Goal: Information Seeking & Learning: Learn about a topic

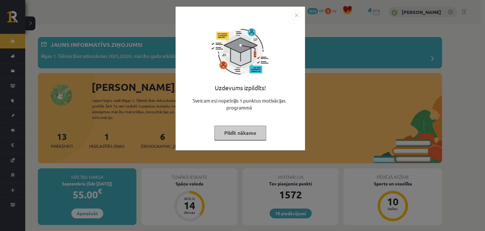
click at [236, 133] on button "Pildīt nākamo" at bounding box center [240, 132] width 52 height 15
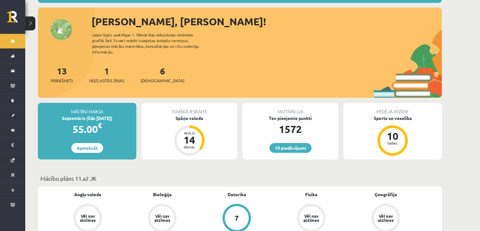
scroll to position [63, 0]
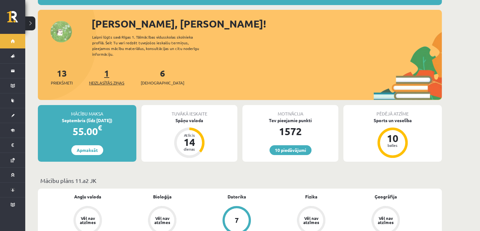
click at [106, 69] on link "1 Neizlasītās ziņas" at bounding box center [106, 76] width 35 height 19
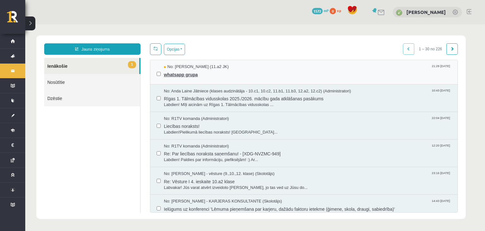
click at [193, 75] on span "whatsapp grupa" at bounding box center [307, 74] width 287 height 8
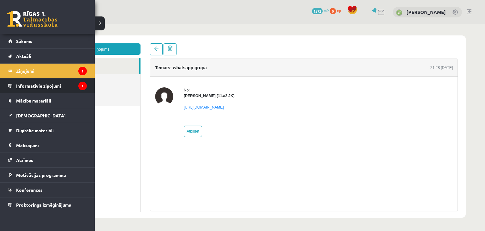
click at [39, 83] on legend "Informatīvie ziņojumi 1" at bounding box center [51, 85] width 71 height 15
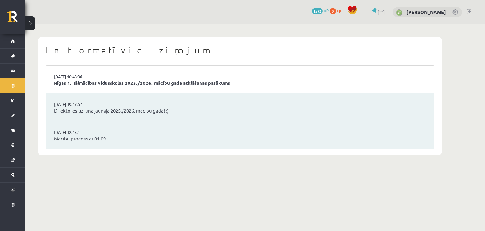
click at [194, 83] on link "Rīgas 1. Tālmācības vidusskolas 2025./2026. mācību gada atklāšanas pasākums" at bounding box center [240, 82] width 372 height 7
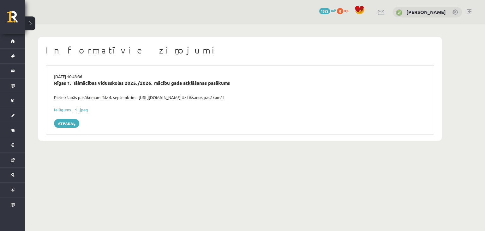
click at [69, 125] on link "Atpakaļ" at bounding box center [66, 123] width 25 height 9
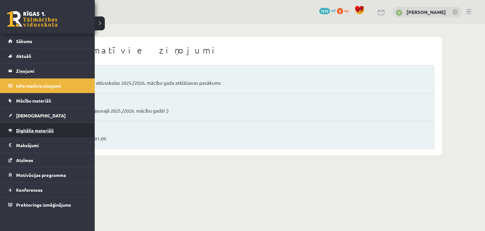
click at [39, 130] on span "Digitālie materiāli" at bounding box center [35, 130] width 38 height 6
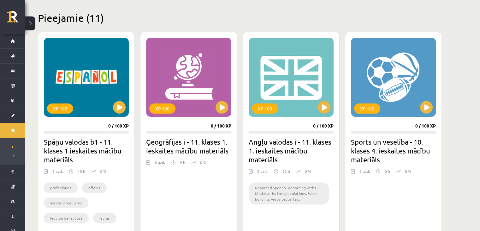
scroll to position [126, 0]
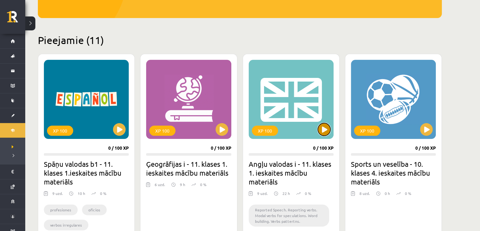
click at [322, 129] on button at bounding box center [324, 129] width 13 height 13
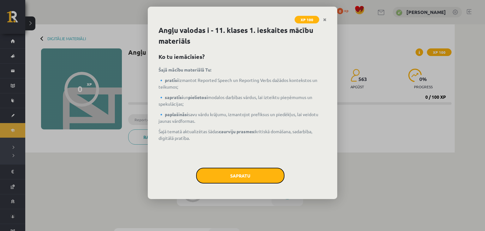
click at [268, 175] on button "Sapratu" at bounding box center [240, 175] width 88 height 16
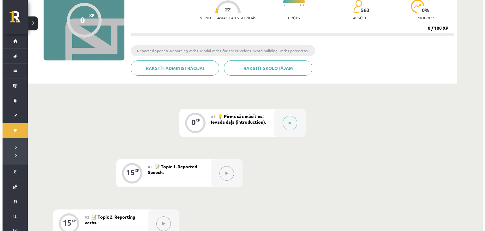
scroll to position [63, 0]
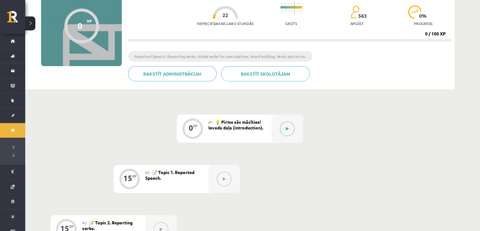
click at [289, 135] on button at bounding box center [287, 128] width 15 height 15
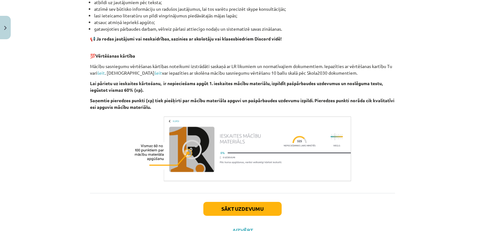
scroll to position [411, 0]
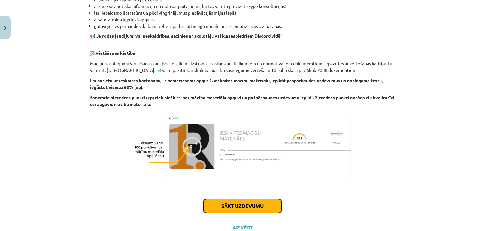
click at [225, 207] on button "Sākt uzdevumu" at bounding box center [242, 206] width 78 height 14
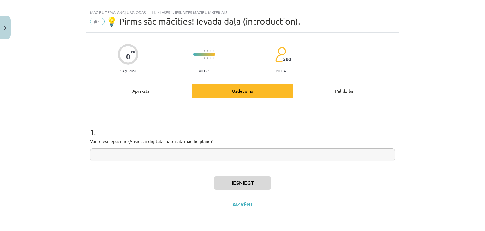
scroll to position [9, 0]
click at [172, 157] on input "text" at bounding box center [242, 154] width 305 height 13
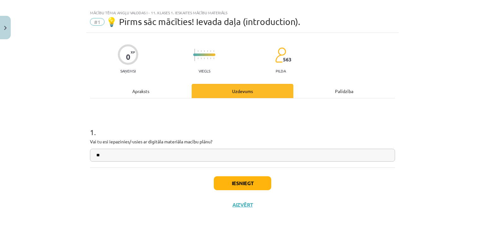
type input "**"
click at [232, 184] on button "Iesniegt" at bounding box center [242, 183] width 57 height 14
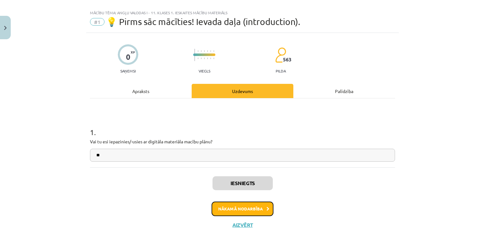
click at [256, 205] on button "Nākamā nodarbība" at bounding box center [243, 208] width 62 height 15
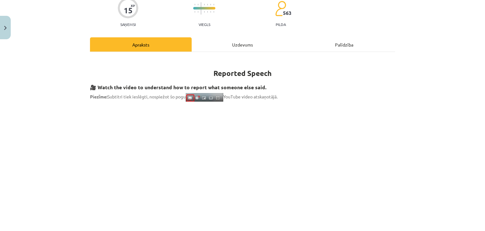
scroll to position [53, 0]
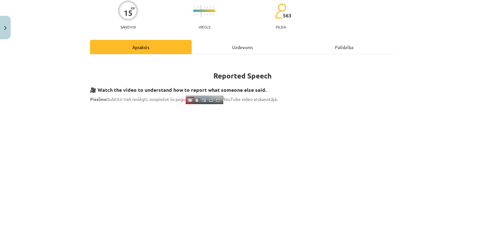
click at [235, 46] on div "Uzdevums" at bounding box center [243, 47] width 102 height 14
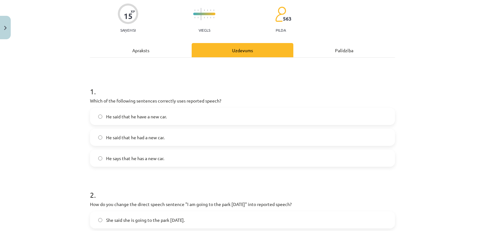
scroll to position [63, 0]
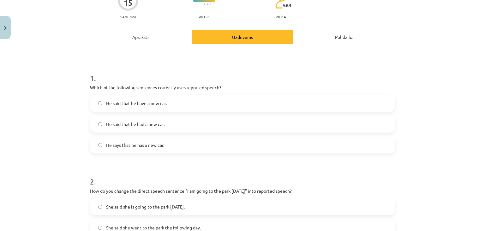
click at [157, 143] on span "He says that he has a new car." at bounding box center [135, 144] width 58 height 7
click at [160, 124] on span "He said that he had a new car." at bounding box center [135, 124] width 58 height 7
drag, startPoint x: 142, startPoint y: 85, endPoint x: 168, endPoint y: 93, distance: 27.5
click at [154, 89] on div "1 . Which of the following sentences correctly uses reported speech? He said th…" at bounding box center [242, 108] width 305 height 91
click at [58, 113] on div "Mācību tēma: Angļu valodas i - 11. klases 1. ieskaites mācību materiāls #2 📝 To…" at bounding box center [242, 115] width 485 height 231
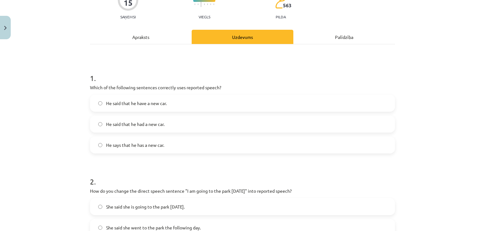
click at [146, 41] on div "Apraksts" at bounding box center [141, 37] width 102 height 14
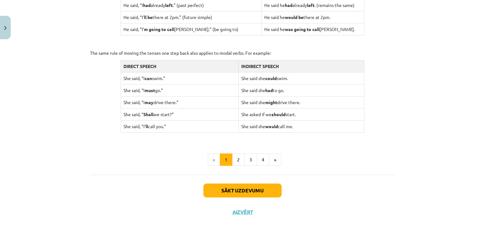
scroll to position [622, 0]
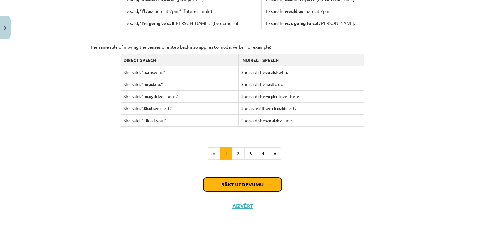
click at [235, 184] on button "Sākt uzdevumu" at bounding box center [242, 184] width 78 height 14
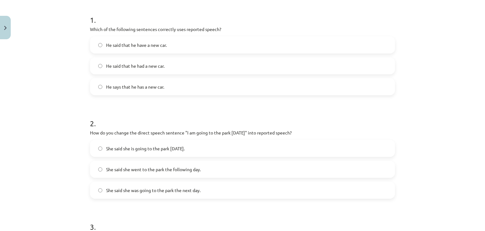
scroll to position [142, 0]
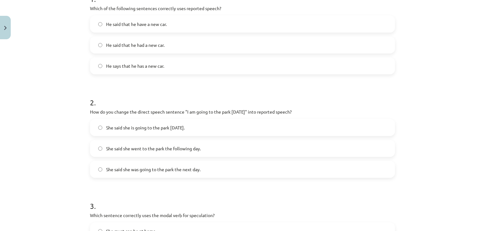
click at [144, 169] on span "She said she was going to the park the next day." at bounding box center [153, 169] width 94 height 7
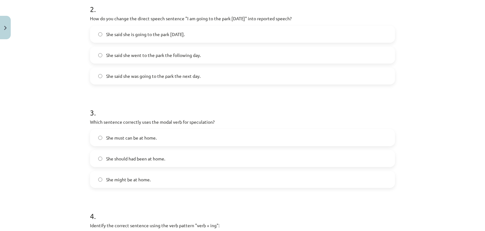
scroll to position [237, 0]
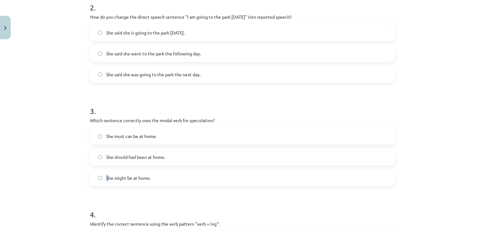
click at [106, 177] on span "She might be at home." at bounding box center [128, 177] width 45 height 7
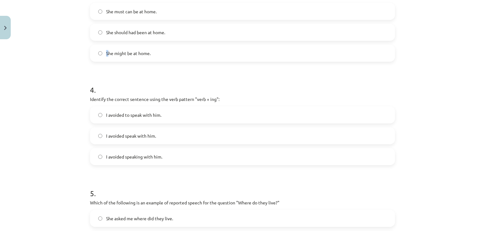
scroll to position [363, 0]
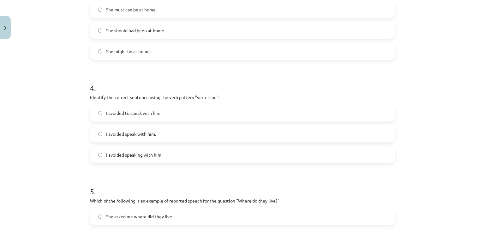
click at [38, 163] on div "Mācību tēma: Angļu valodas i - 11. klases 1. ieskaites mācību materiāls #2 📝 To…" at bounding box center [242, 115] width 485 height 231
click at [162, 156] on label "I avoided speaking with him." at bounding box center [243, 155] width 304 height 16
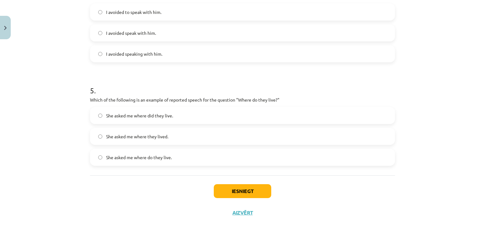
scroll to position [472, 0]
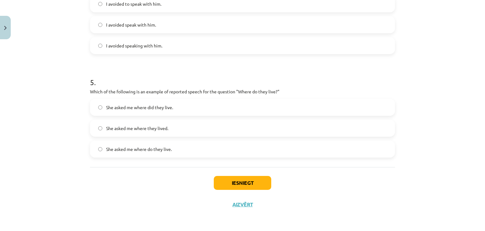
click at [153, 130] on span "She asked me where they lived." at bounding box center [137, 128] width 62 height 7
click at [231, 180] on button "Iesniegt" at bounding box center [242, 183] width 57 height 14
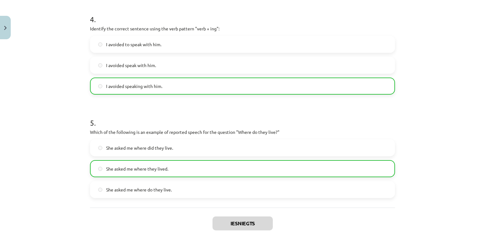
scroll to position [492, 0]
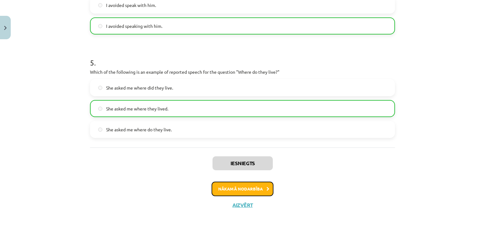
click at [258, 186] on button "Nākamā nodarbība" at bounding box center [243, 188] width 62 height 15
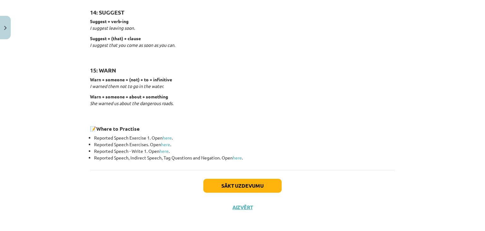
scroll to position [988, 0]
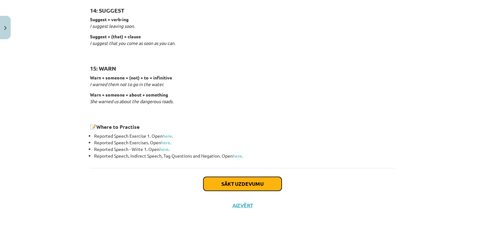
click at [223, 183] on button "Sākt uzdevumu" at bounding box center [242, 184] width 78 height 14
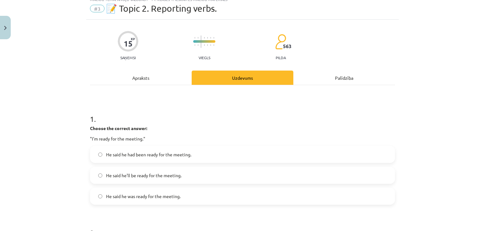
scroll to position [16, 0]
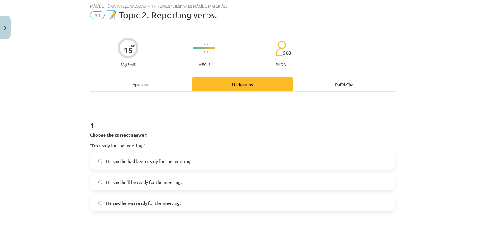
click at [124, 206] on label "He said he was ready for the meeting." at bounding box center [243, 203] width 304 height 16
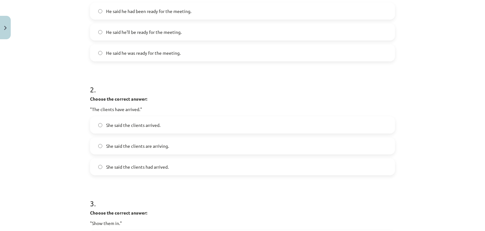
scroll to position [174, 0]
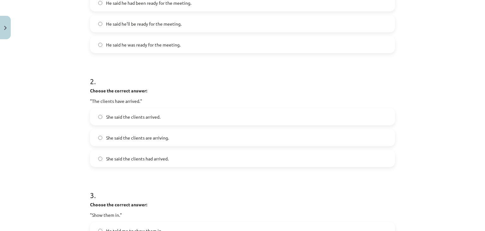
click at [155, 157] on span "She said the clients had arrived." at bounding box center [137, 158] width 63 height 7
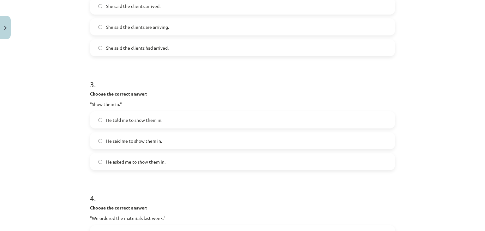
scroll to position [300, 0]
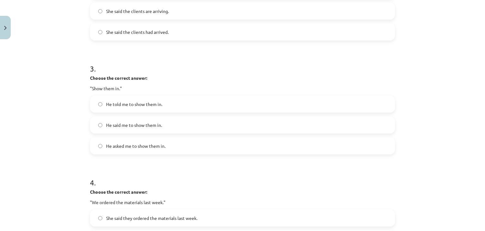
click at [130, 103] on span "He told me to show them in." at bounding box center [134, 104] width 56 height 7
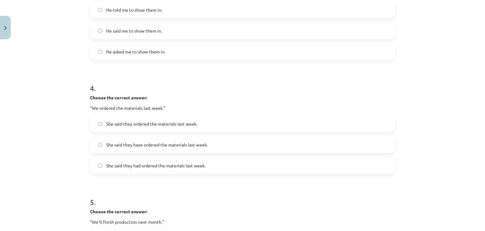
scroll to position [395, 0]
click at [141, 166] on span "She said they had ordered the materials last week." at bounding box center [155, 164] width 99 height 7
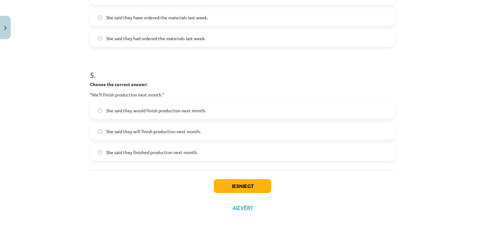
click at [138, 129] on span "She said they will finish production next month." at bounding box center [153, 131] width 95 height 7
click at [228, 188] on button "Iesniegt" at bounding box center [242, 186] width 57 height 14
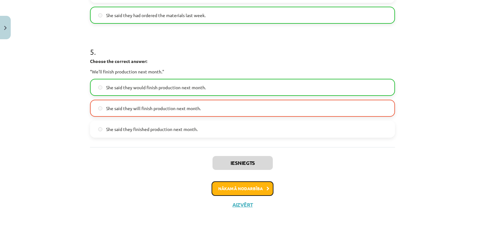
click at [232, 187] on button "Nākamā nodarbība" at bounding box center [243, 188] width 62 height 15
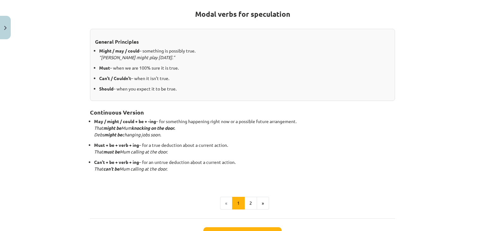
scroll to position [165, 0]
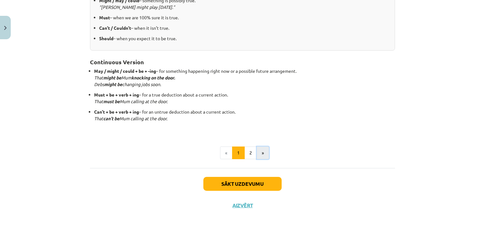
click at [260, 153] on button "»" at bounding box center [263, 152] width 12 height 13
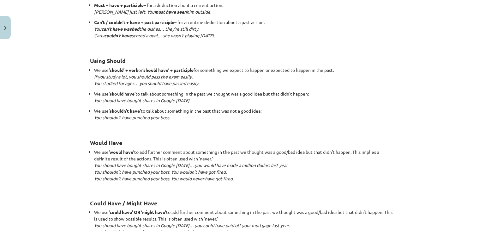
scroll to position [586, 0]
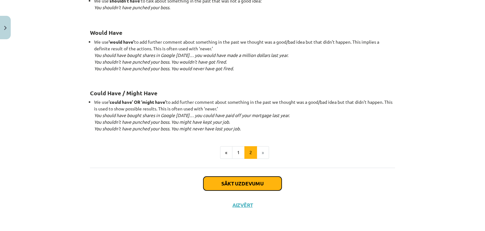
click at [264, 184] on button "Sākt uzdevumu" at bounding box center [242, 183] width 78 height 14
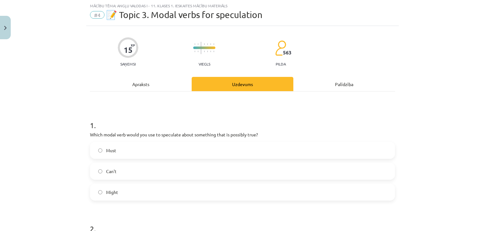
scroll to position [16, 0]
click at [132, 192] on label "Might" at bounding box center [243, 192] width 304 height 16
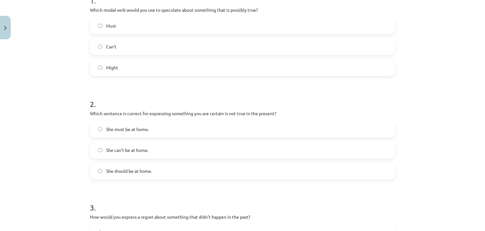
scroll to position [142, 0]
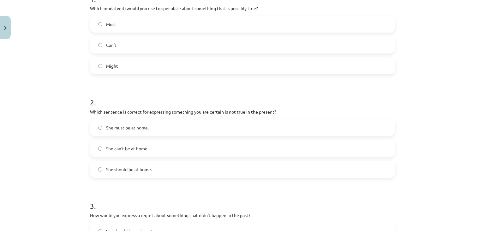
click at [175, 146] on label "She can't be at home." at bounding box center [243, 148] width 304 height 16
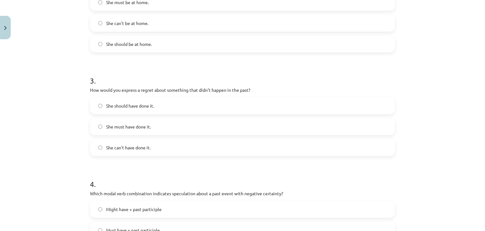
scroll to position [268, 0]
click at [121, 105] on span "She should have done it." at bounding box center [130, 104] width 48 height 7
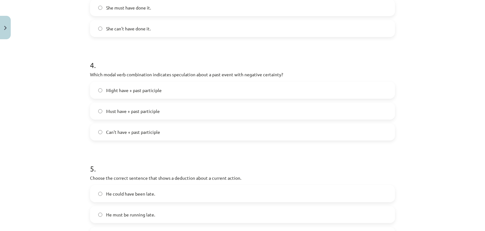
scroll to position [395, 0]
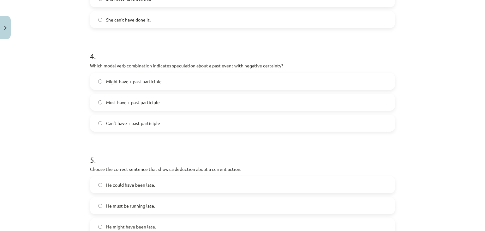
click at [174, 80] on label "Might have + past participle" at bounding box center [243, 81] width 304 height 16
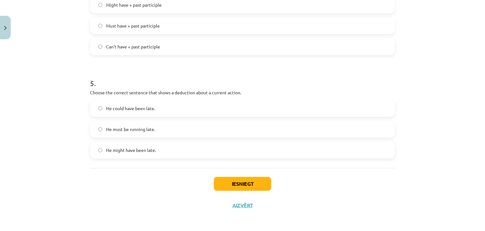
scroll to position [472, 0]
click at [160, 131] on label "He must be running late." at bounding box center [243, 128] width 304 height 16
click at [245, 185] on button "Iesniegt" at bounding box center [242, 183] width 57 height 14
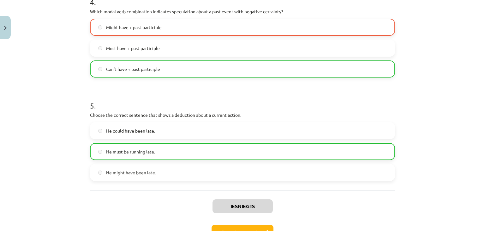
scroll to position [377, 0]
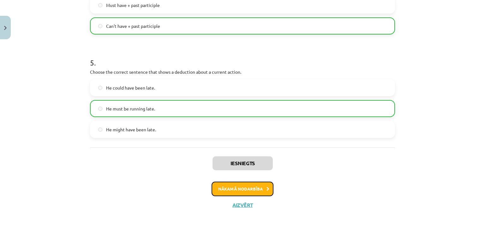
click at [259, 185] on button "Nākamā nodarbība" at bounding box center [243, 188] width 62 height 15
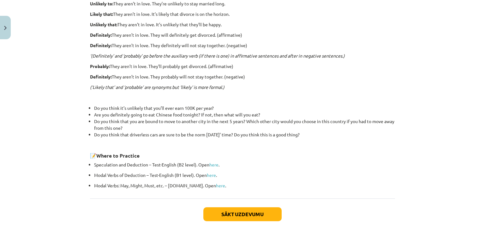
scroll to position [173, 0]
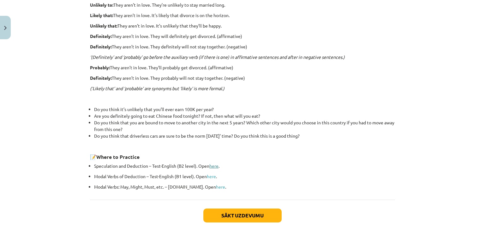
click at [213, 165] on link "here" at bounding box center [213, 166] width 9 height 6
click at [212, 175] on link "here" at bounding box center [211, 176] width 9 height 6
click at [252, 211] on button "Sākt uzdevumu" at bounding box center [242, 215] width 78 height 14
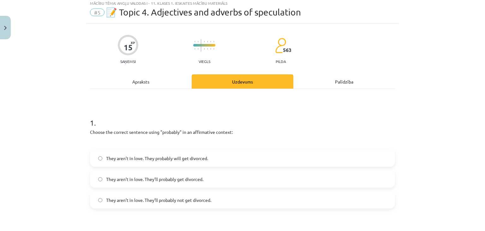
scroll to position [16, 0]
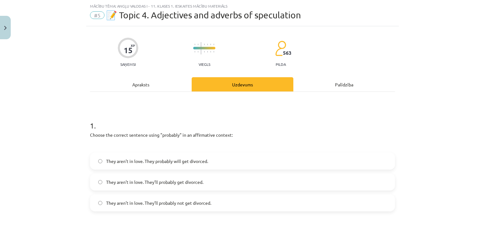
click at [196, 180] on span "They aren’t in love. They’ll probably get divorced." at bounding box center [154, 181] width 97 height 7
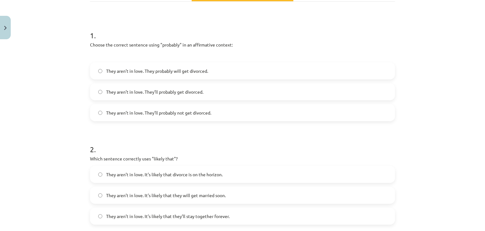
scroll to position [111, 0]
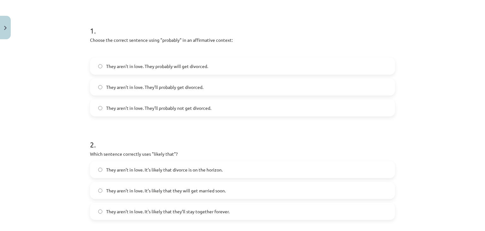
click at [154, 168] on span "They aren’t in love. It’s likely that divorce is on the horizon." at bounding box center [164, 169] width 117 height 7
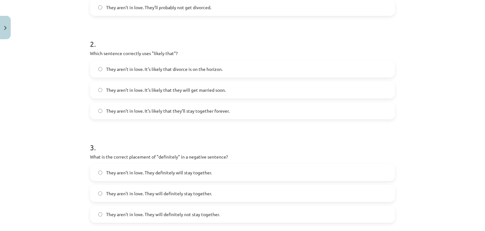
scroll to position [237, 0]
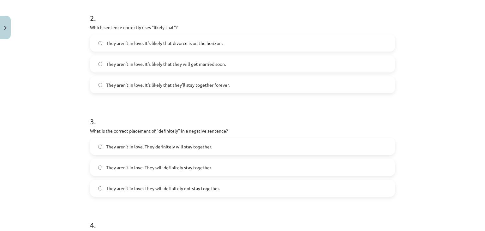
click at [201, 192] on label "They aren’t in love. They will definitely not stay together." at bounding box center [243, 188] width 304 height 16
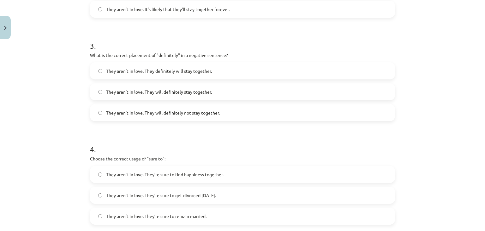
scroll to position [363, 0]
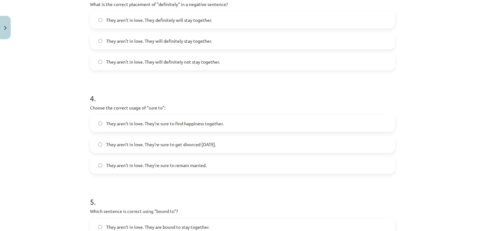
click at [225, 147] on label "They aren’t in love. They’re sure to get divorced within six months." at bounding box center [243, 144] width 304 height 16
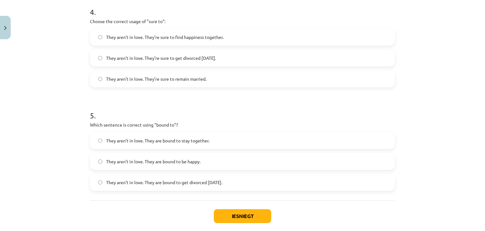
scroll to position [451, 0]
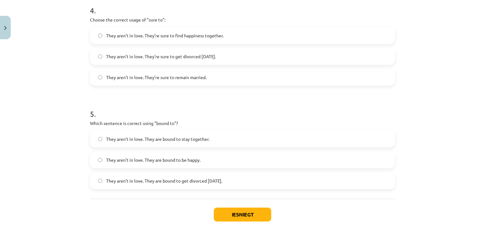
click at [178, 182] on span "They aren’t in love. They are bound to get divorced within six months." at bounding box center [164, 180] width 116 height 7
click at [235, 217] on button "Iesniegt" at bounding box center [242, 214] width 57 height 14
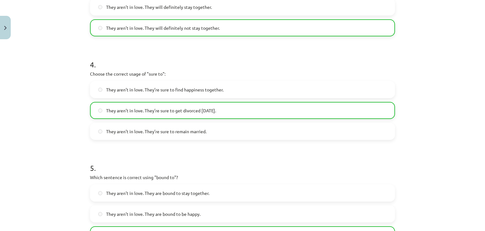
scroll to position [502, 0]
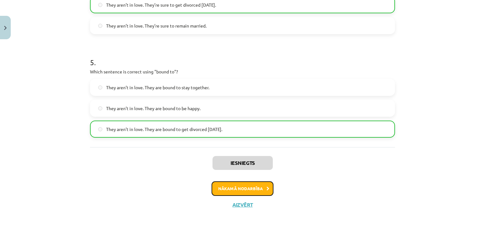
click at [246, 191] on button "Nākamā nodarbība" at bounding box center [243, 188] width 62 height 15
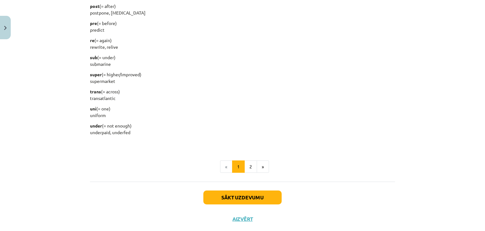
scroll to position [800, 0]
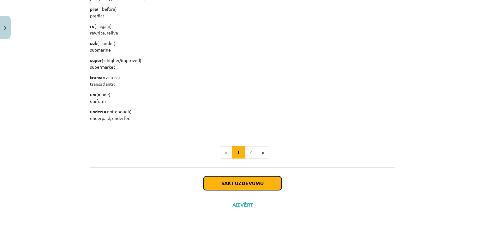
click at [235, 182] on button "Sākt uzdevumu" at bounding box center [242, 183] width 78 height 14
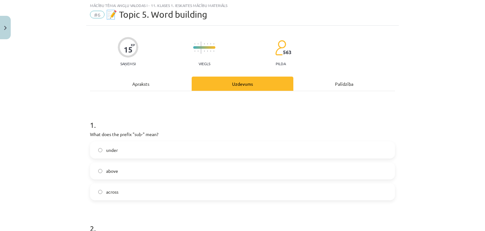
scroll to position [16, 0]
click at [149, 86] on div "Apraksts" at bounding box center [141, 84] width 102 height 14
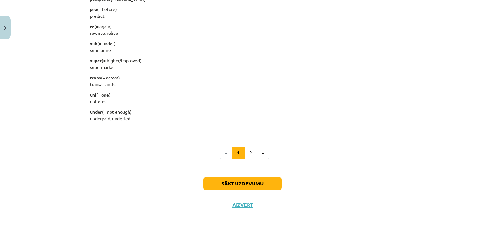
scroll to position [800, 0]
click at [256, 182] on button "Sākt uzdevumu" at bounding box center [242, 183] width 78 height 14
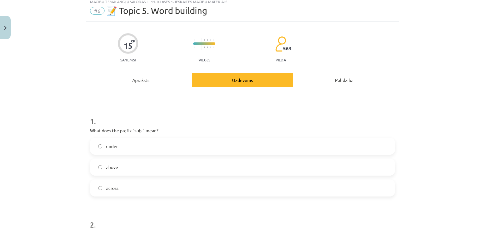
scroll to position [16, 0]
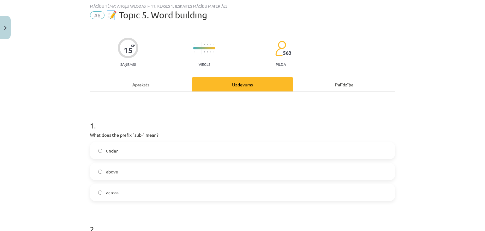
click at [117, 150] on label "under" at bounding box center [243, 150] width 304 height 16
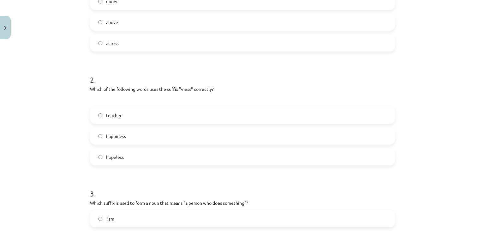
scroll to position [174, 0]
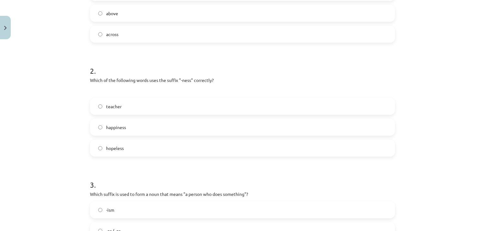
click at [139, 128] on label "happiness" at bounding box center [243, 127] width 304 height 16
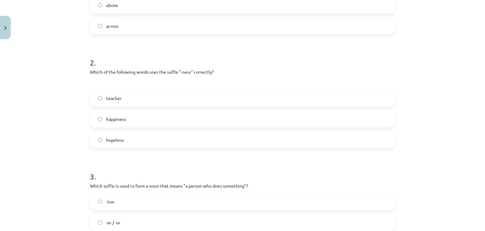
scroll to position [237, 0]
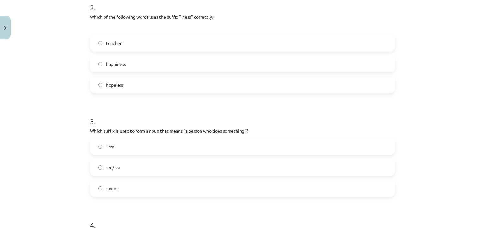
click at [61, 111] on div "Mācību tēma: Angļu valodas i - 11. klases 1. ieskaites mācību materiāls #6 📝 To…" at bounding box center [242, 115] width 485 height 231
click at [94, 110] on h1 "3 ." at bounding box center [242, 116] width 305 height 20
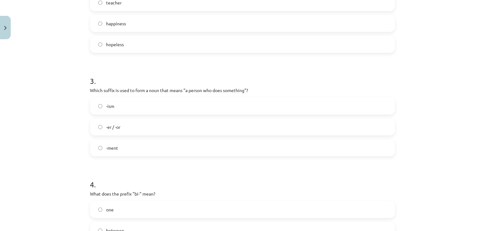
scroll to position [268, 0]
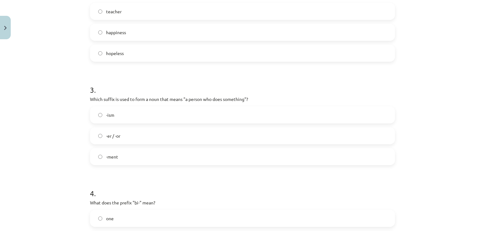
click at [123, 135] on label "-er / -or" at bounding box center [243, 136] width 304 height 16
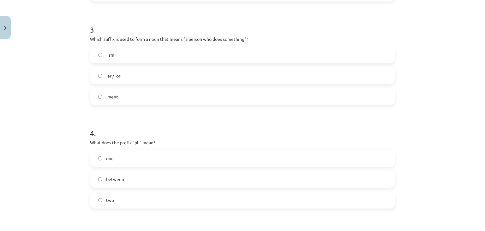
scroll to position [332, 0]
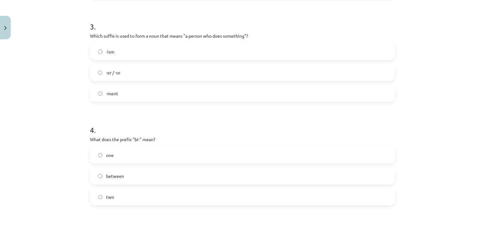
click at [126, 195] on label "two" at bounding box center [243, 197] width 304 height 16
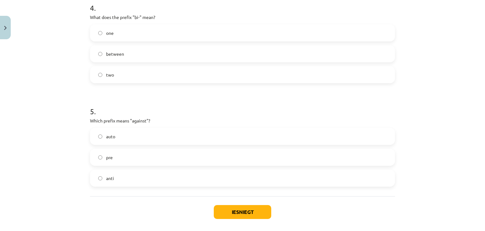
scroll to position [458, 0]
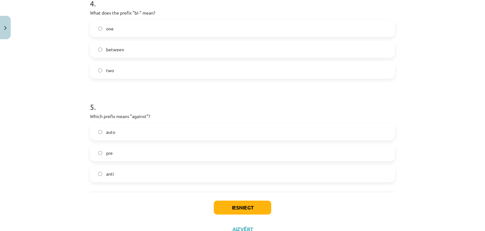
click at [137, 171] on label "anti" at bounding box center [243, 173] width 304 height 16
click at [229, 209] on button "Iesniegt" at bounding box center [242, 207] width 57 height 14
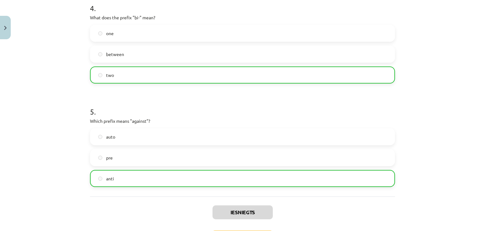
scroll to position [502, 0]
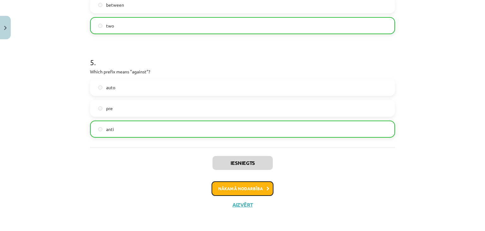
click at [230, 190] on button "Nākamā nodarbība" at bounding box center [243, 188] width 62 height 15
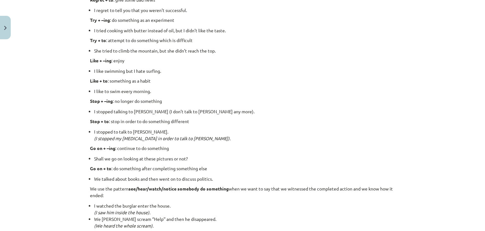
scroll to position [847, 0]
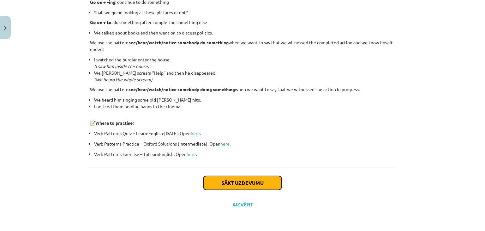
click at [239, 183] on button "Sākt uzdevumu" at bounding box center [242, 183] width 78 height 14
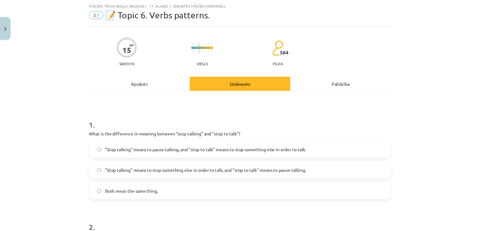
scroll to position [16, 0]
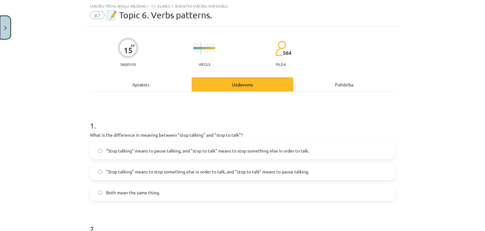
click at [6, 26] on img "Close" at bounding box center [5, 28] width 3 height 4
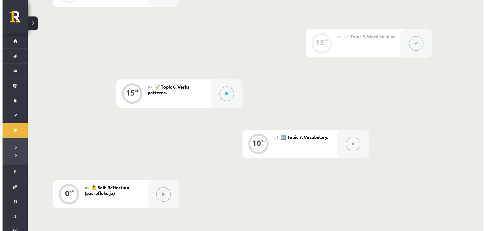
scroll to position [393, 0]
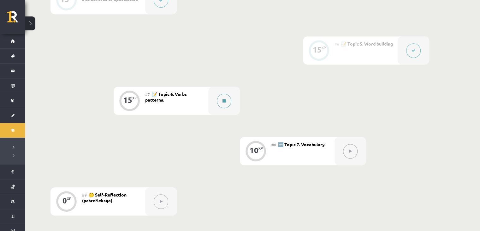
click at [225, 101] on icon at bounding box center [224, 101] width 3 height 4
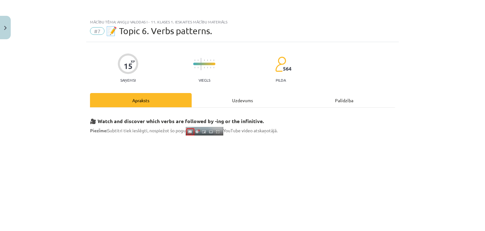
click at [236, 98] on div "Uzdevums" at bounding box center [243, 100] width 102 height 14
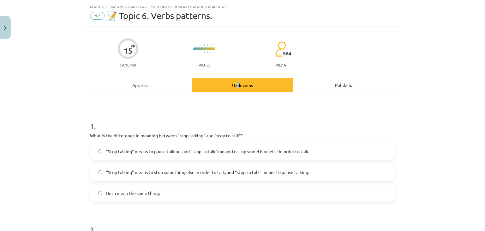
scroll to position [16, 0]
click at [216, 110] on h1 "1 ." at bounding box center [242, 120] width 305 height 20
click at [307, 157] on label ""Stop talking" means to pause talking, and "stop to talk" means to stop somethi…" at bounding box center [243, 150] width 304 height 16
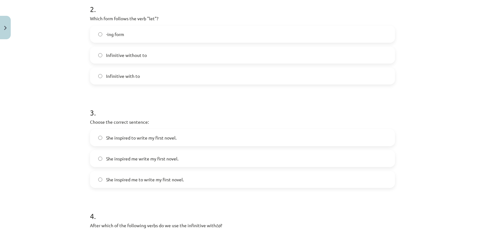
scroll to position [237, 0]
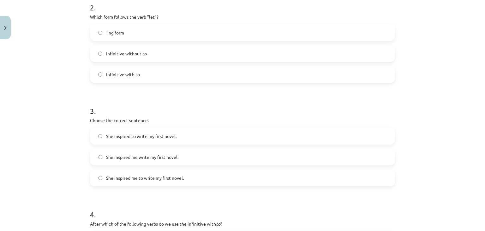
click at [152, 55] on label "Infinitive without to" at bounding box center [243, 53] width 304 height 16
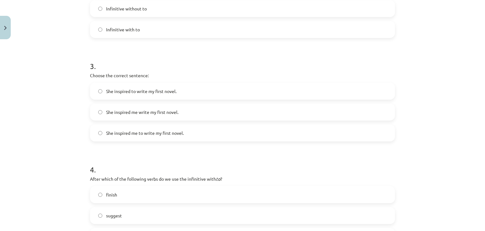
scroll to position [300, 0]
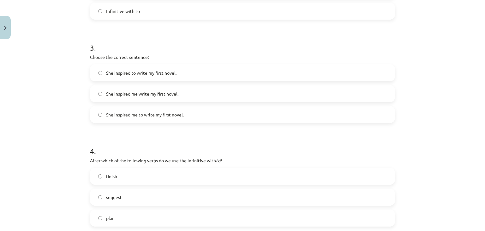
click at [181, 113] on span "She inspired me to write my first novel." at bounding box center [145, 114] width 78 height 7
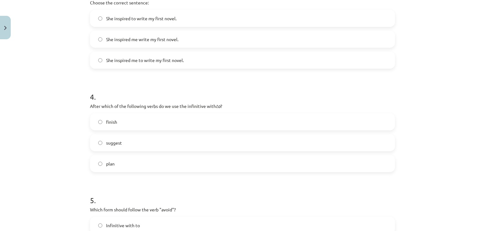
scroll to position [363, 0]
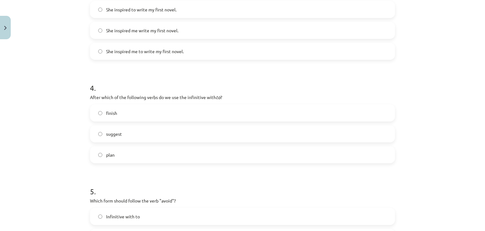
click at [136, 135] on label "suggest" at bounding box center [243, 134] width 304 height 16
click at [158, 154] on label "plan" at bounding box center [243, 155] width 304 height 16
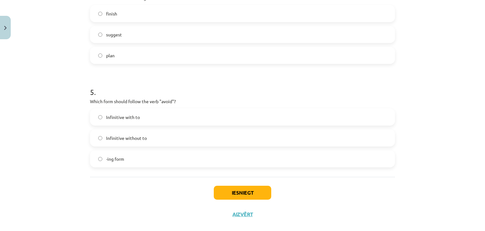
scroll to position [472, 0]
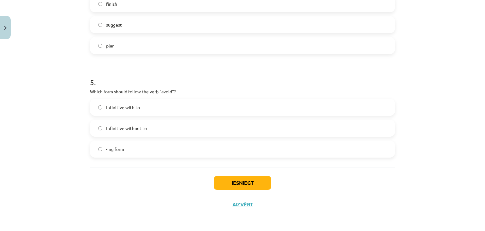
click at [150, 109] on label "Infinitive with to" at bounding box center [243, 107] width 304 height 16
click at [228, 189] on button "Iesniegt" at bounding box center [242, 183] width 57 height 14
drag, startPoint x: 412, startPoint y: 183, endPoint x: 424, endPoint y: 187, distance: 13.2
click at [424, 187] on div "Mācību tēma: Angļu valodas i - 11. klases 1. ieskaites mācību materiāls #7 📝 To…" at bounding box center [242, 115] width 485 height 231
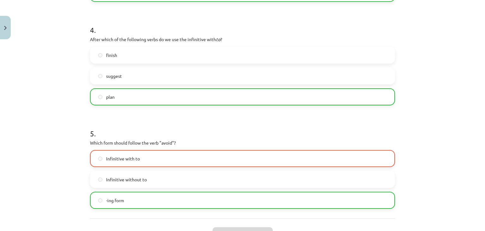
scroll to position [409, 0]
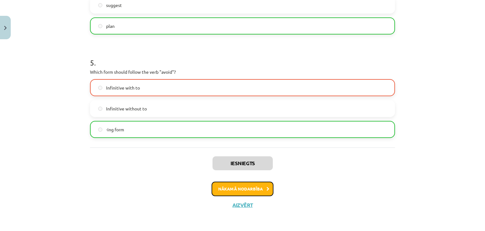
click at [255, 190] on button "Nākamā nodarbība" at bounding box center [243, 188] width 62 height 15
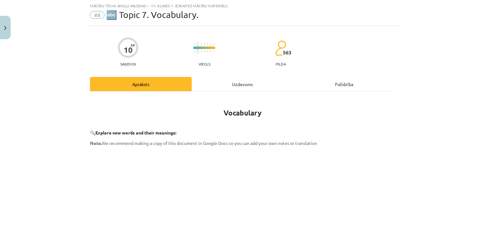
scroll to position [16, 0]
click at [68, 87] on div "Mācību tēma: Angļu valodas i - 11. klases 1. ieskaites mācību materiāls #8 🔤 To…" at bounding box center [242, 115] width 485 height 231
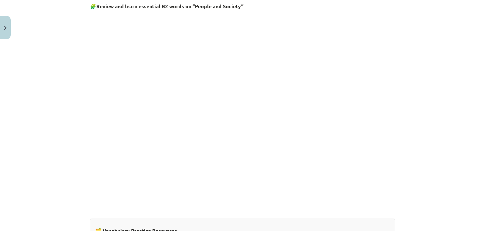
scroll to position [395, 0]
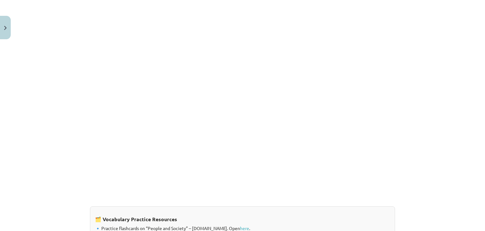
drag, startPoint x: 393, startPoint y: 114, endPoint x: 438, endPoint y: 69, distance: 63.9
click at [440, 69] on div "Mācību tēma: Angļu valodas i - 11. klases 1. ieskaites mācību materiāls #8 🔤 To…" at bounding box center [242, 115] width 485 height 231
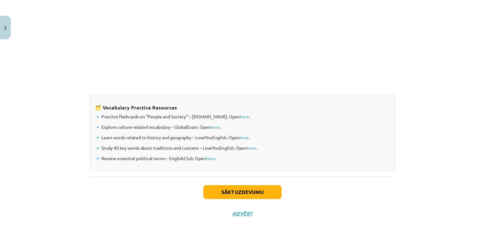
scroll to position [514, 0]
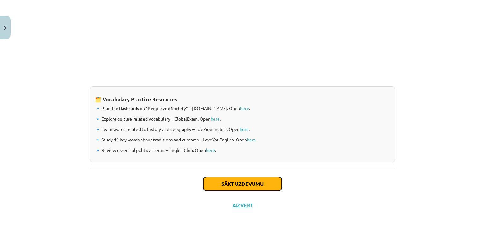
click at [252, 187] on button "Sākt uzdevumu" at bounding box center [242, 184] width 78 height 14
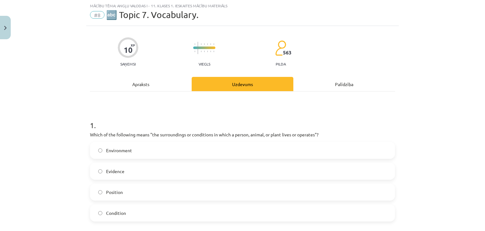
scroll to position [16, 0]
click at [117, 152] on span "Environment" at bounding box center [119, 150] width 26 height 7
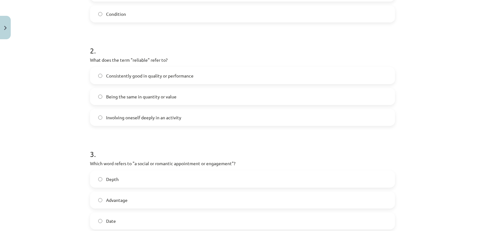
scroll to position [237, 0]
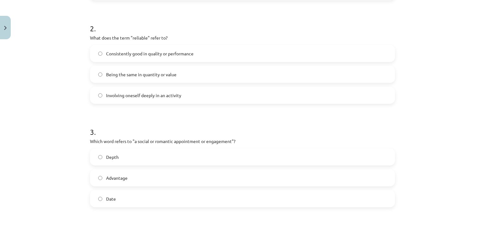
click at [181, 56] on span "Consistently good in quality or performance" at bounding box center [149, 53] width 87 height 7
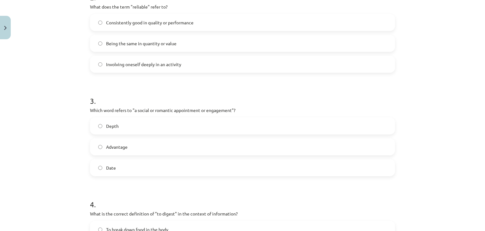
scroll to position [268, 0]
click at [117, 170] on label "Date" at bounding box center [243, 167] width 304 height 16
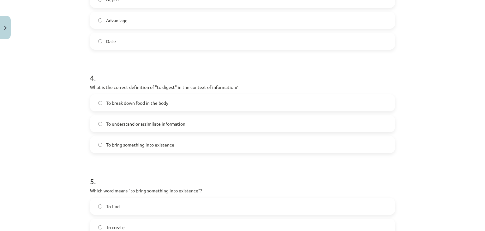
scroll to position [395, 0]
click at [134, 125] on span "To understand or assimilate information" at bounding box center [145, 123] width 79 height 7
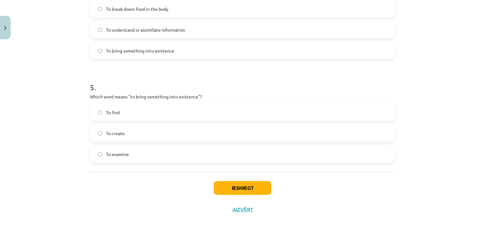
scroll to position [490, 0]
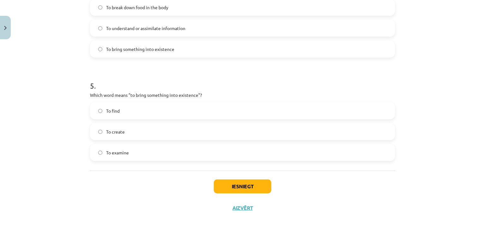
click at [124, 135] on label "To create" at bounding box center [243, 131] width 304 height 16
click at [231, 186] on button "Iesniegt" at bounding box center [242, 186] width 57 height 14
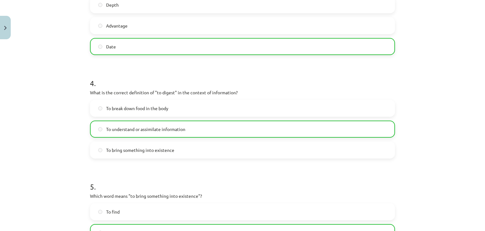
scroll to position [513, 0]
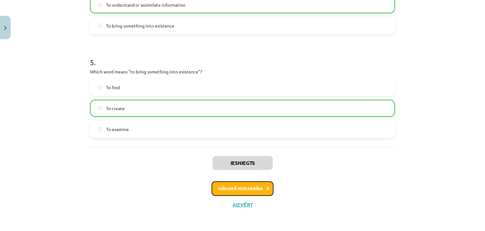
click at [247, 185] on button "Nākamā nodarbība" at bounding box center [243, 188] width 62 height 15
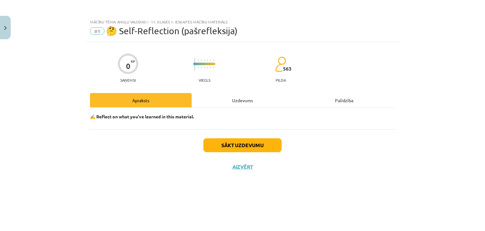
click at [231, 99] on div "Uzdevums" at bounding box center [243, 100] width 102 height 14
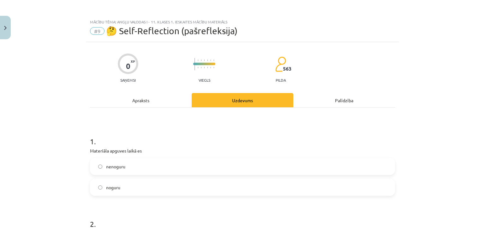
click at [122, 169] on span "nenoguru" at bounding box center [115, 166] width 19 height 7
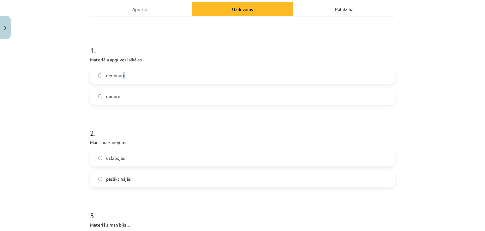
scroll to position [126, 0]
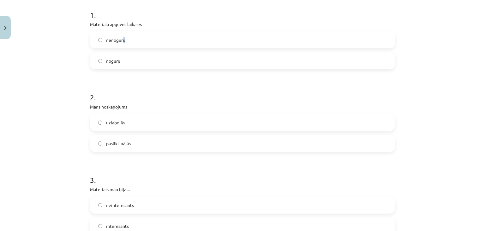
click at [151, 41] on label "nenoguru" at bounding box center [243, 40] width 304 height 16
click at [141, 127] on label "uzlabojās" at bounding box center [243, 122] width 304 height 16
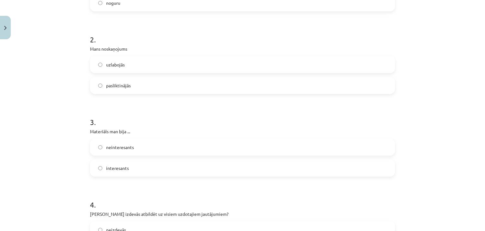
scroll to position [189, 0]
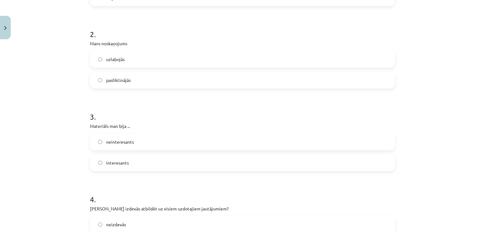
click at [127, 162] on label "interesants" at bounding box center [243, 162] width 304 height 16
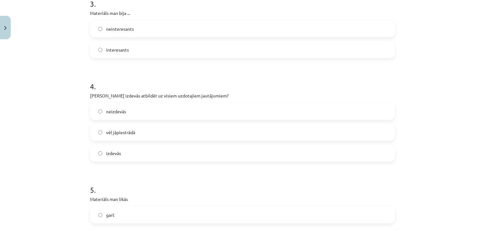
scroll to position [379, 0]
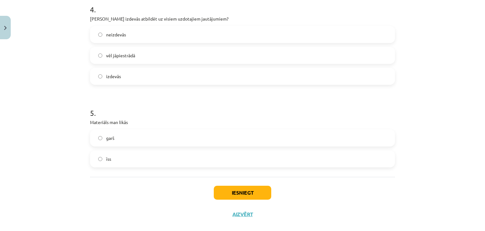
click at [123, 158] on label "īss" at bounding box center [243, 159] width 304 height 16
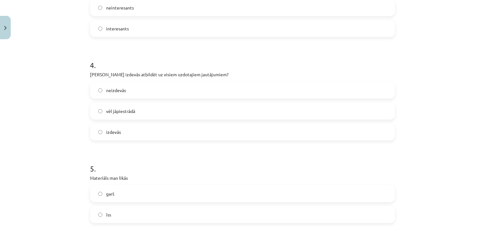
scroll to position [316, 0]
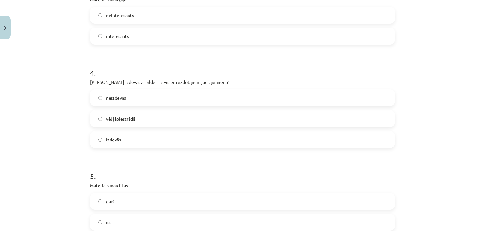
drag, startPoint x: 139, startPoint y: 134, endPoint x: 131, endPoint y: 134, distance: 8.2
click at [139, 135] on label "izdevās" at bounding box center [243, 139] width 304 height 16
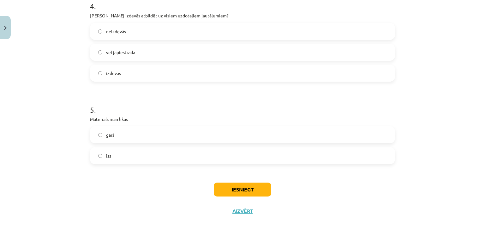
scroll to position [389, 0]
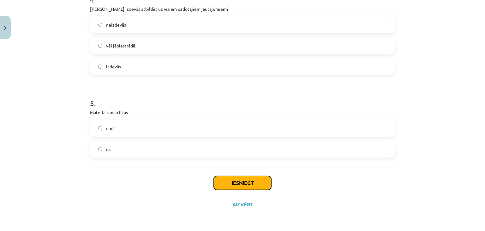
click at [216, 184] on button "Iesniegt" at bounding box center [242, 183] width 57 height 14
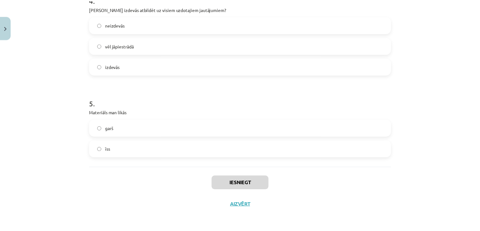
scroll to position [393, 0]
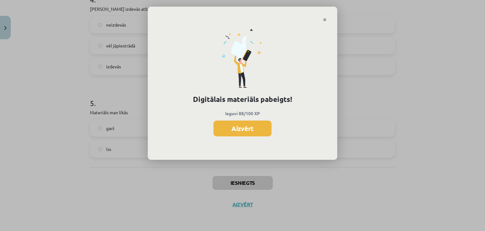
click at [248, 132] on button "Aizvērt" at bounding box center [242, 128] width 58 height 16
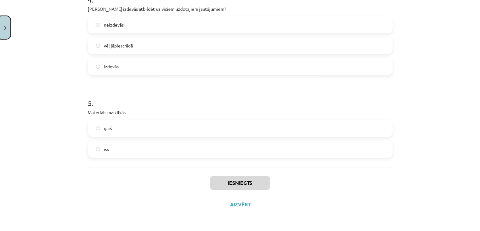
click at [6, 33] on button "Close" at bounding box center [5, 27] width 11 height 23
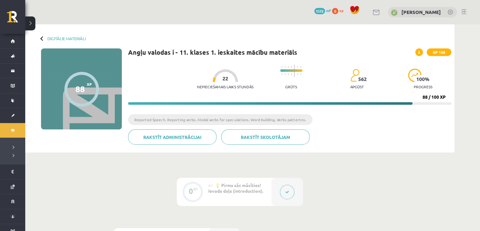
click at [31, 24] on button at bounding box center [30, 23] width 10 height 14
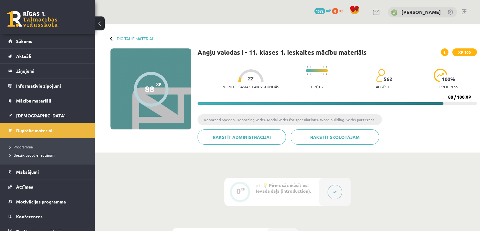
drag, startPoint x: 166, startPoint y: 61, endPoint x: 171, endPoint y: 58, distance: 6.1
click at [171, 58] on div "88 XP XP 100" at bounding box center [151, 88] width 81 height 81
click at [101, 25] on button at bounding box center [100, 23] width 10 height 14
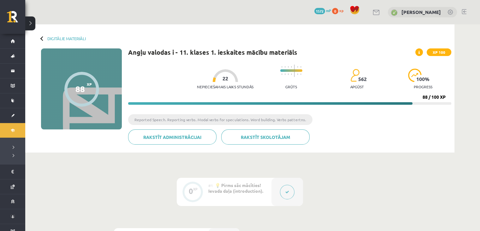
click at [42, 39] on div at bounding box center [42, 38] width 4 height 4
click at [41, 38] on div at bounding box center [42, 38] width 4 height 4
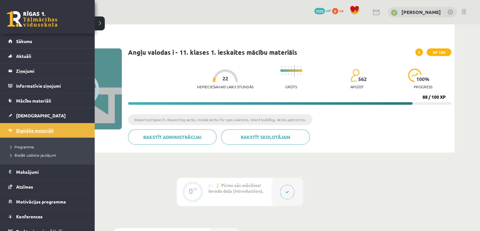
click at [29, 133] on link "Digitālie materiāli" at bounding box center [47, 130] width 79 height 15
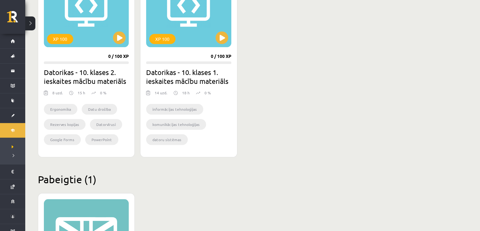
scroll to position [632, 0]
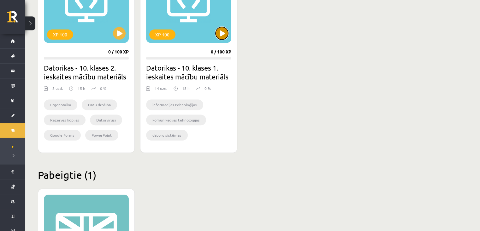
click at [224, 31] on button at bounding box center [222, 33] width 13 height 13
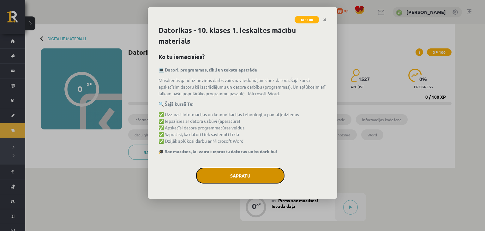
click at [239, 173] on button "Sapratu" at bounding box center [240, 175] width 88 height 16
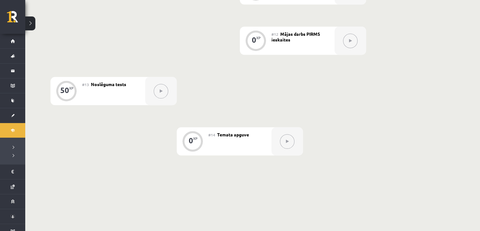
scroll to position [754, 0]
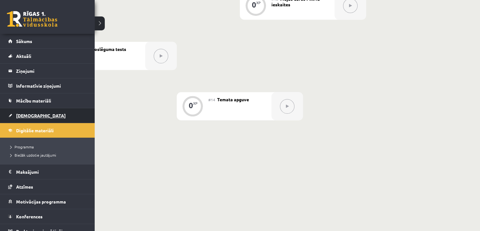
click at [29, 118] on link "[DEMOGRAPHIC_DATA]" at bounding box center [47, 115] width 79 height 15
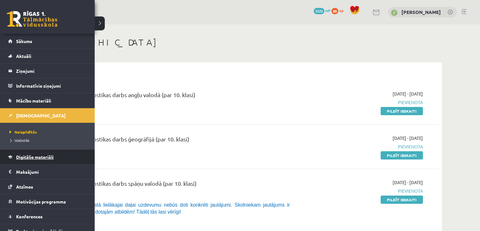
click at [47, 156] on span "Digitālie materiāli" at bounding box center [35, 157] width 38 height 6
